Goal: Unclear

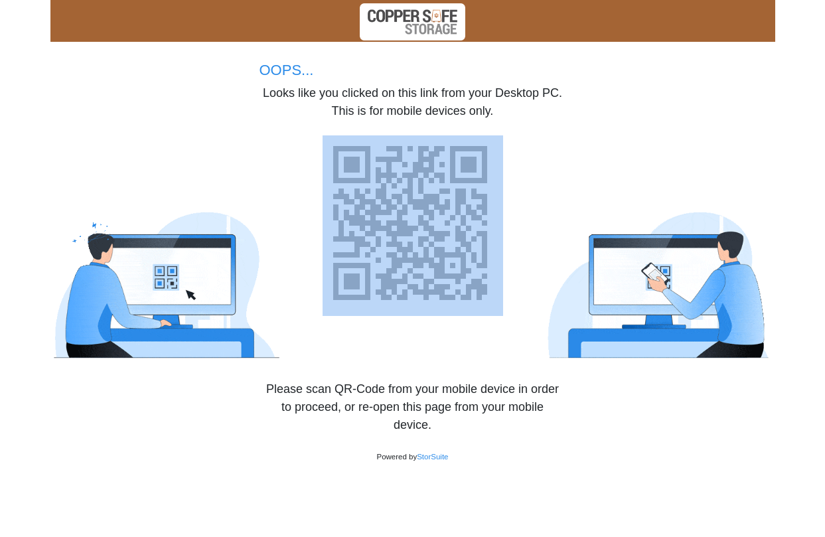
drag, startPoint x: 528, startPoint y: 190, endPoint x: 338, endPoint y: 137, distance: 197.5
click at [338, 137] on div at bounding box center [412, 239] width 724 height 239
click at [237, 316] on img at bounding box center [182, 285] width 265 height 150
click at [305, 312] on img at bounding box center [182, 285] width 265 height 150
click at [405, 334] on div at bounding box center [412, 239] width 724 height 239
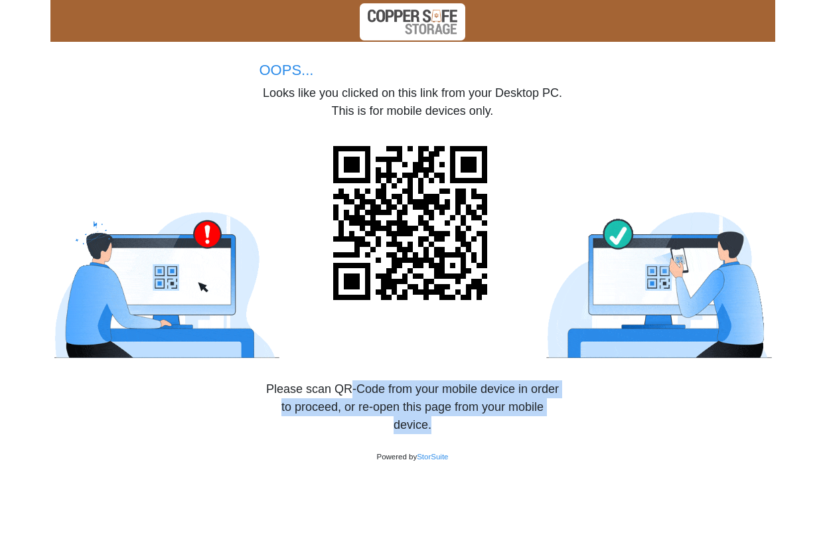
drag, startPoint x: 444, startPoint y: 425, endPoint x: 297, endPoint y: 259, distance: 221.4
click at [333, 358] on body "OOPS... Looks like you clicked on this link from your Desktop PC. This is for m…" at bounding box center [412, 268] width 825 height 537
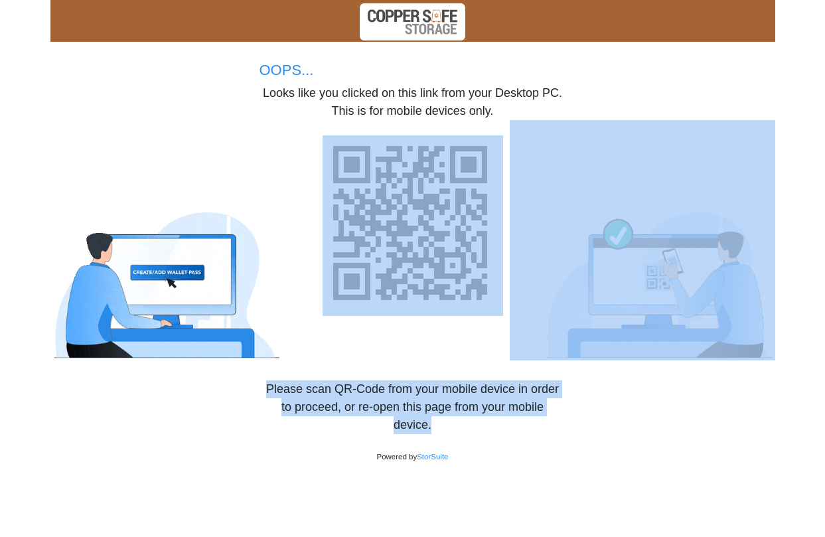
click at [376, 287] on img at bounding box center [412, 225] width 180 height 180
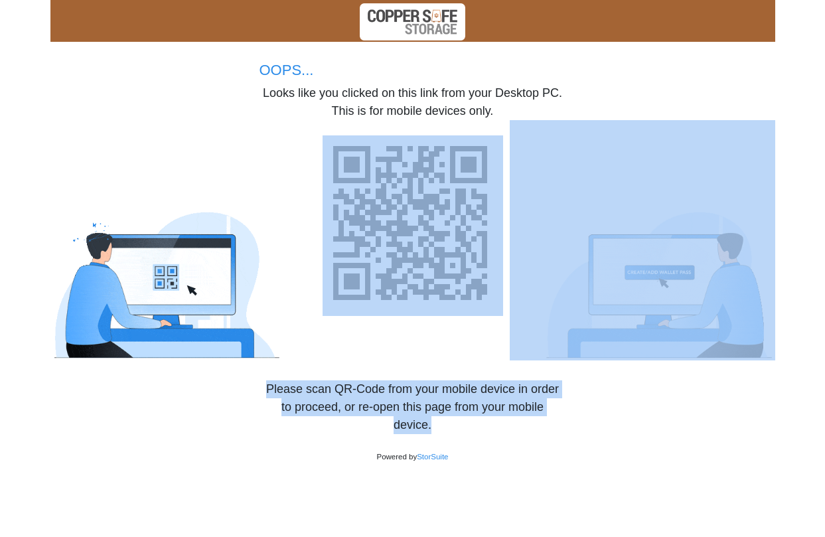
click at [237, 155] on div at bounding box center [182, 239] width 265 height 239
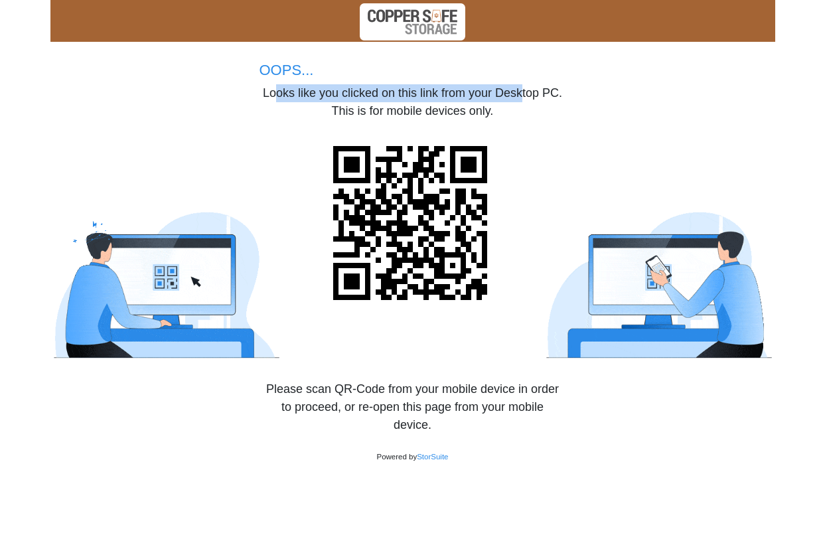
drag, startPoint x: 271, startPoint y: 95, endPoint x: 523, endPoint y: 96, distance: 252.7
click at [523, 96] on p "Looks like you clicked on this link from your Desktop PC." at bounding box center [412, 93] width 306 height 18
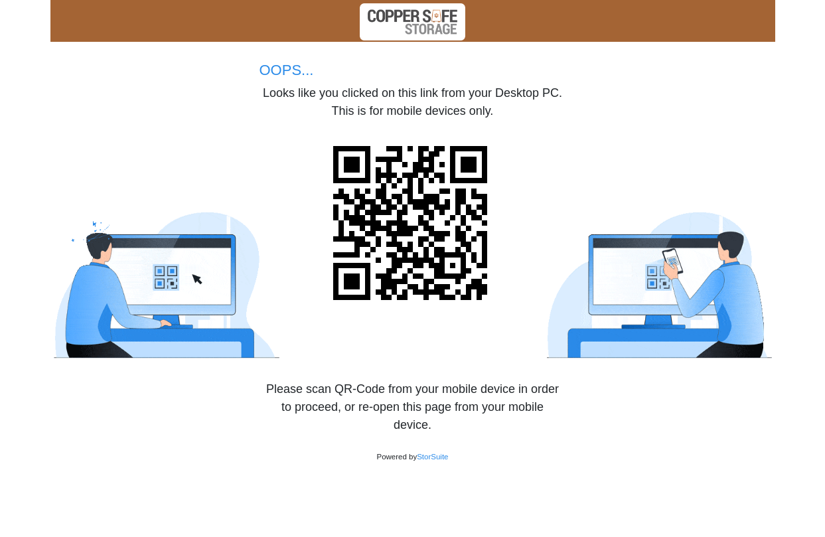
click at [531, 133] on div at bounding box center [641, 239] width 265 height 239
click at [576, 116] on div "OOPS... Looks like you clicked on this link from your Desktop PC. This is for m…" at bounding box center [412, 206] width 724 height 308
click at [569, 125] on div at bounding box center [641, 239] width 265 height 239
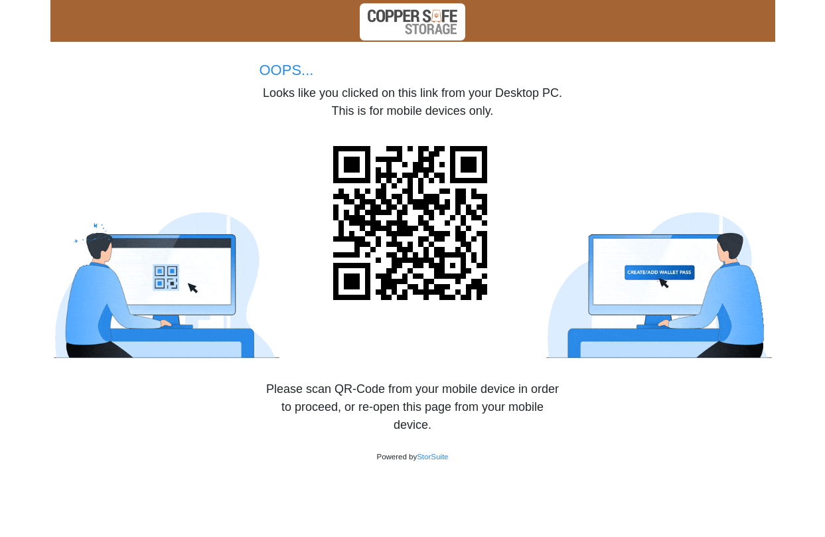
click at [564, 146] on div at bounding box center [641, 239] width 265 height 239
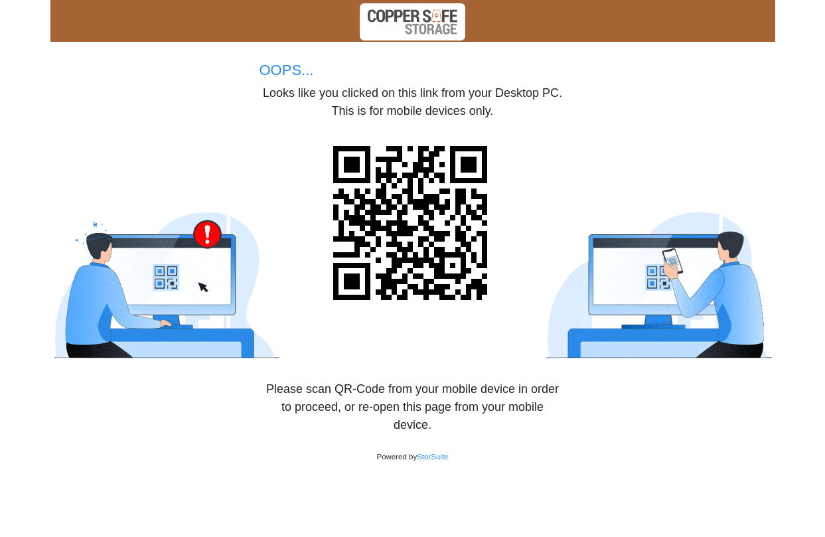
click at [559, 151] on div at bounding box center [641, 239] width 265 height 239
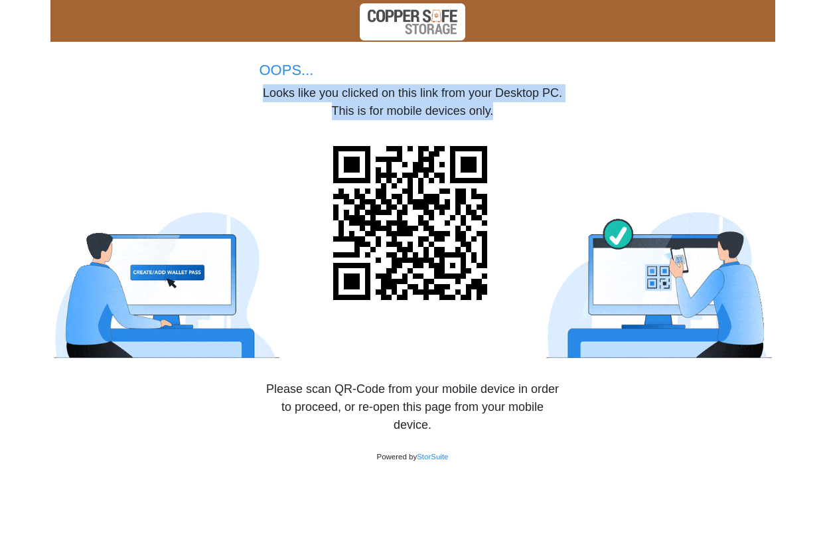
drag, startPoint x: 516, startPoint y: 104, endPoint x: 259, endPoint y: 97, distance: 256.8
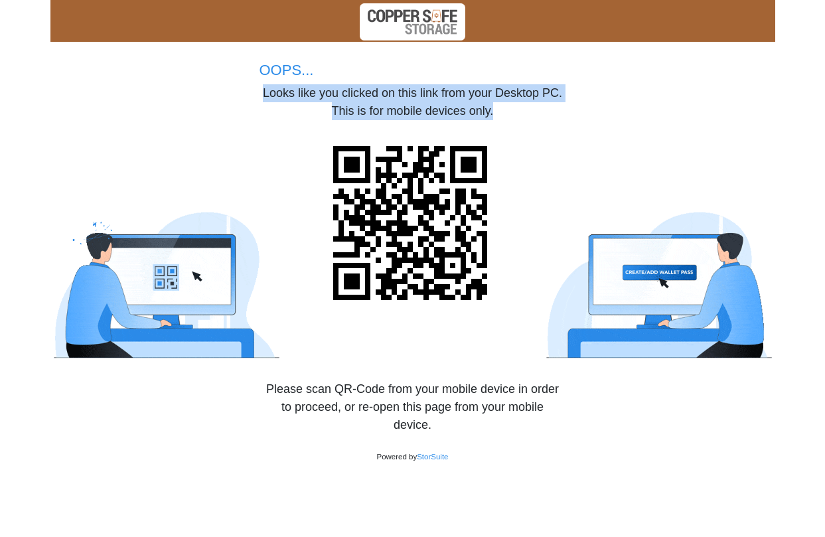
click at [259, 97] on div "Looks like you clicked on this link from your Desktop PC. This is for mobile de…" at bounding box center [412, 102] width 306 height 36
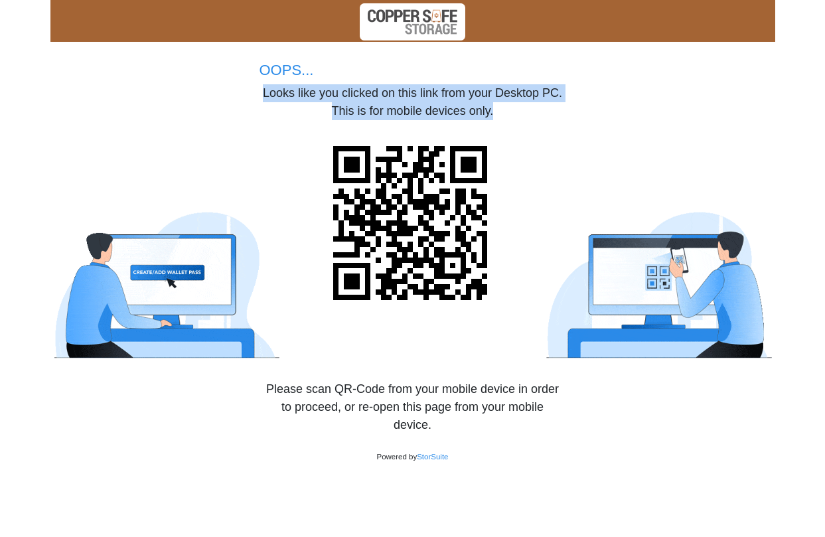
click at [259, 96] on p "Looks like you clicked on this link from your Desktop PC." at bounding box center [412, 93] width 306 height 18
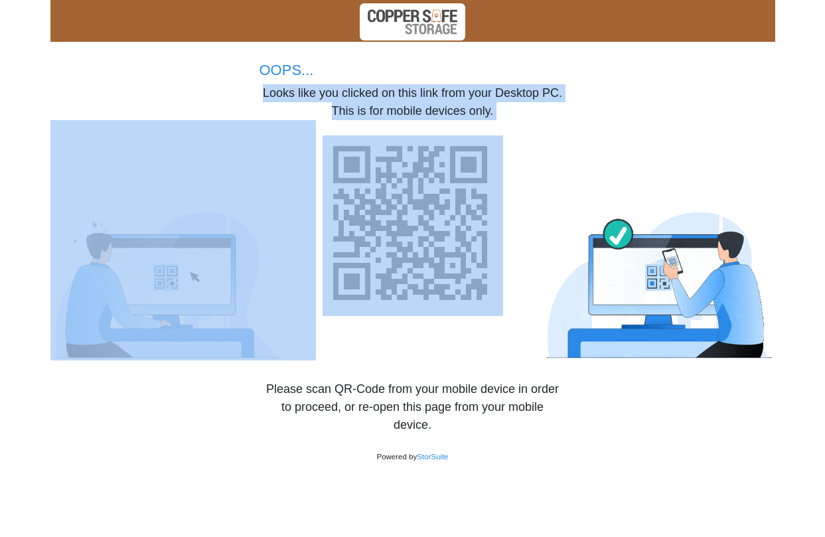
drag, startPoint x: 259, startPoint y: 96, endPoint x: 541, endPoint y: 123, distance: 283.2
click at [534, 123] on div "OOPS... Looks like you clicked on this link from your Desktop PC. This is for m…" at bounding box center [412, 206] width 724 height 308
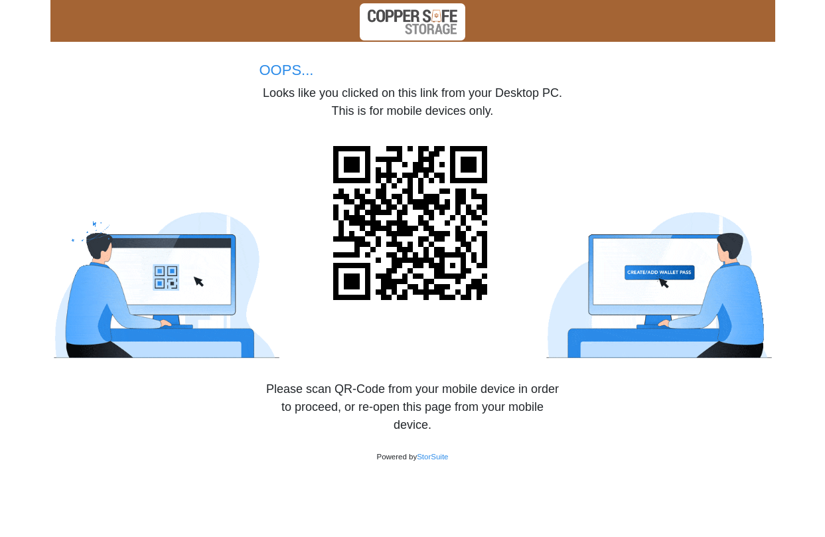
click at [145, 53] on div "OOPS... Looks like you clicked on this link from your Desktop PC. This is for m…" at bounding box center [412, 206] width 724 height 308
